Goal: Check status

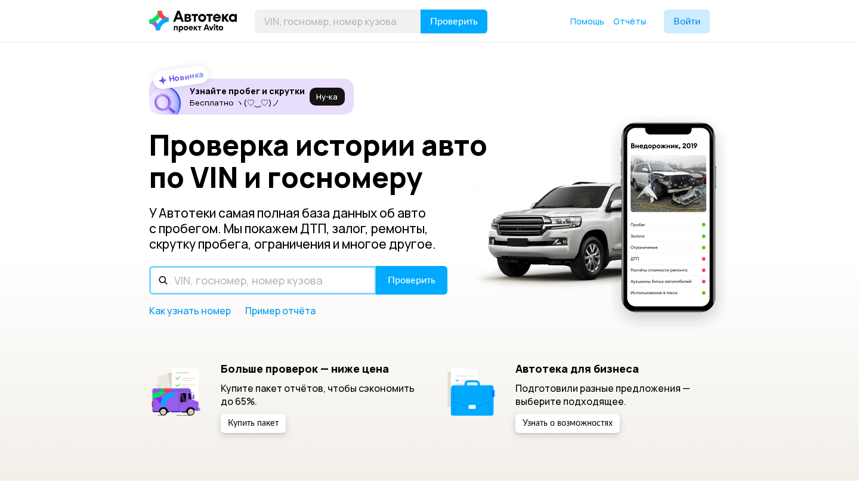
click at [276, 280] on input "text" at bounding box center [262, 280] width 227 height 29
paste input "P565MX26"
type input "P565MX26"
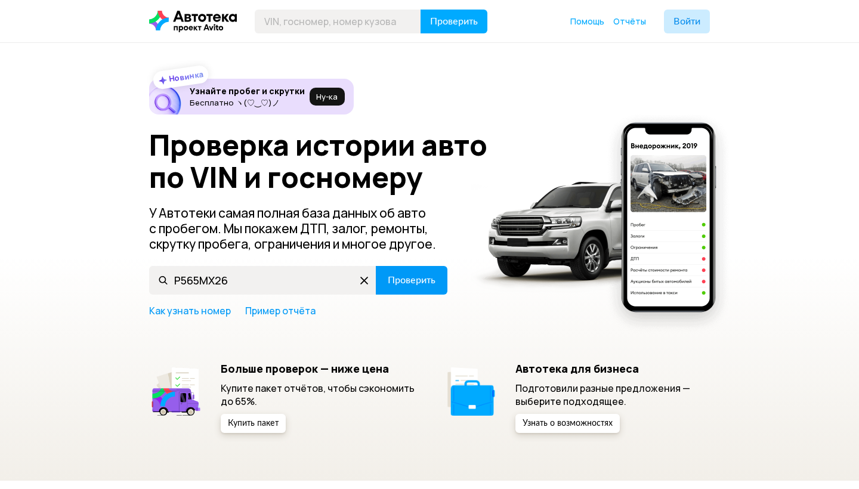
click at [416, 267] on button "Проверить" at bounding box center [412, 280] width 72 height 29
